Goal: Task Accomplishment & Management: Manage account settings

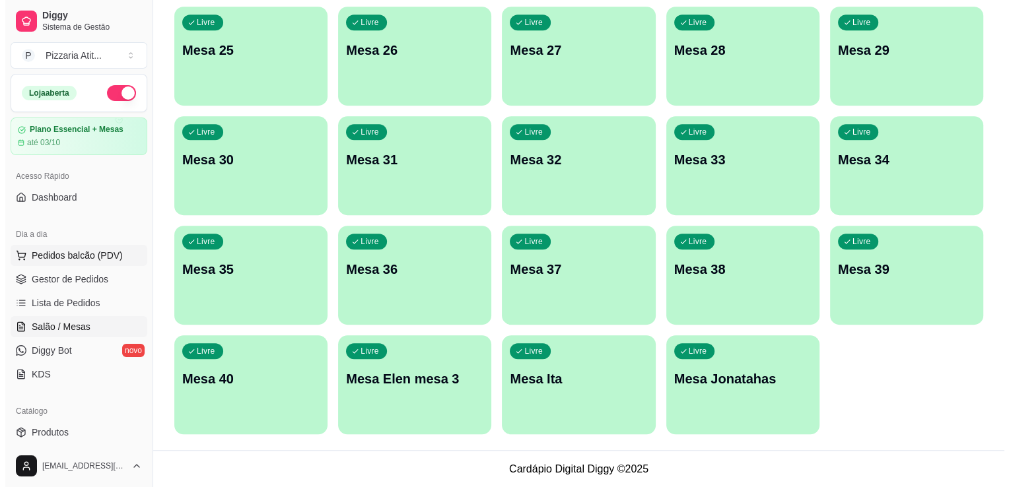
scroll to position [16, 0]
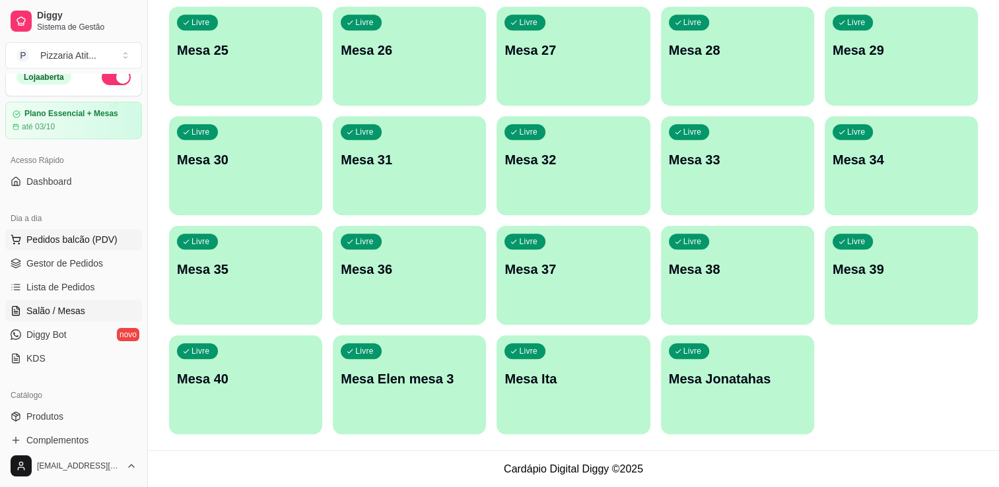
click at [62, 240] on span "Pedidos balcão (PDV)" at bounding box center [71, 239] width 91 height 13
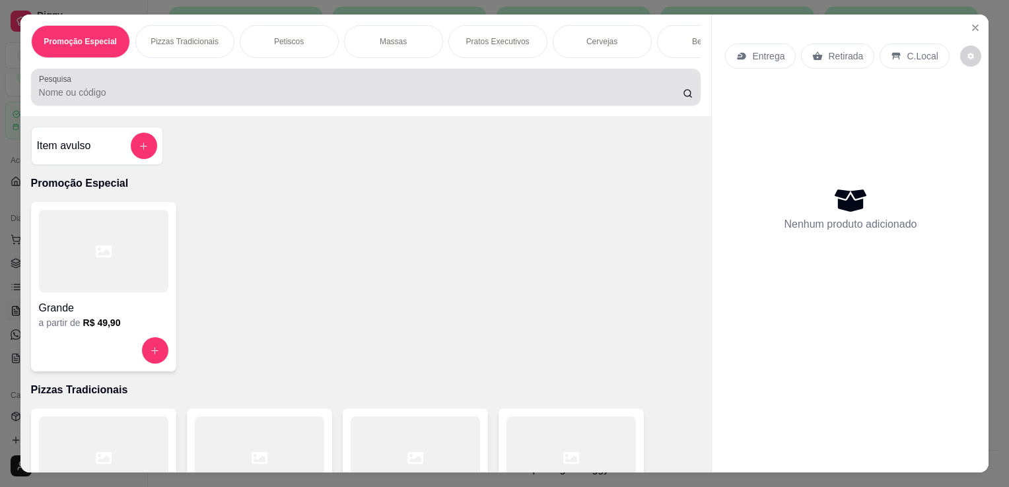
click at [328, 105] on div "Pesquisa" at bounding box center [366, 87] width 670 height 37
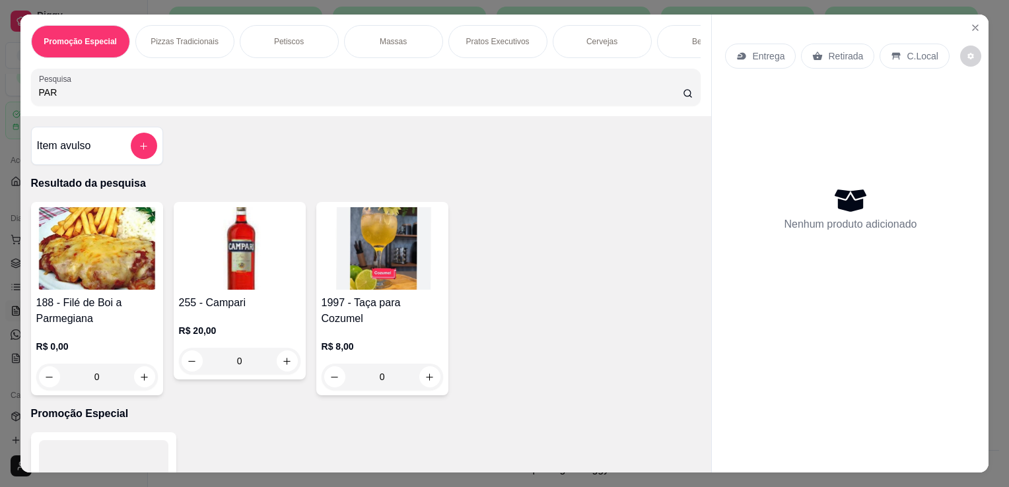
type input "PAR"
click at [90, 246] on img at bounding box center [97, 248] width 122 height 83
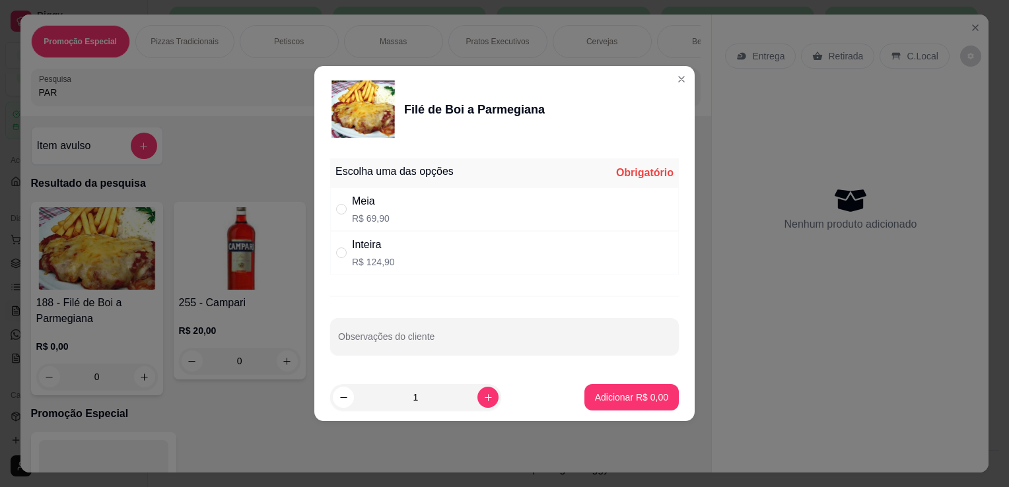
click at [368, 207] on div "Meia" at bounding box center [371, 201] width 38 height 16
radio input "true"
click at [401, 337] on input "Observações do cliente" at bounding box center [504, 341] width 333 height 13
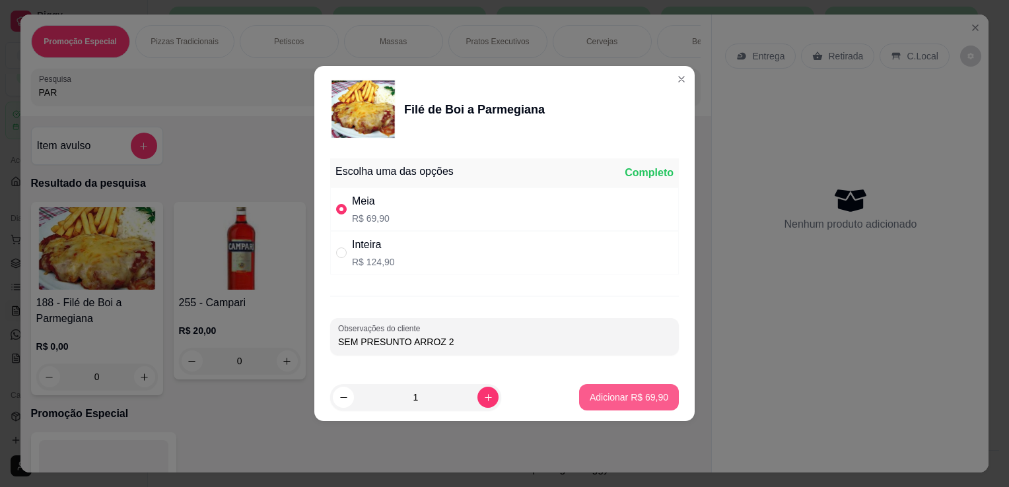
type input "SEM PRESUNTO ARROZ 2"
click at [648, 395] on p "Adicionar R$ 69,90" at bounding box center [629, 397] width 77 height 13
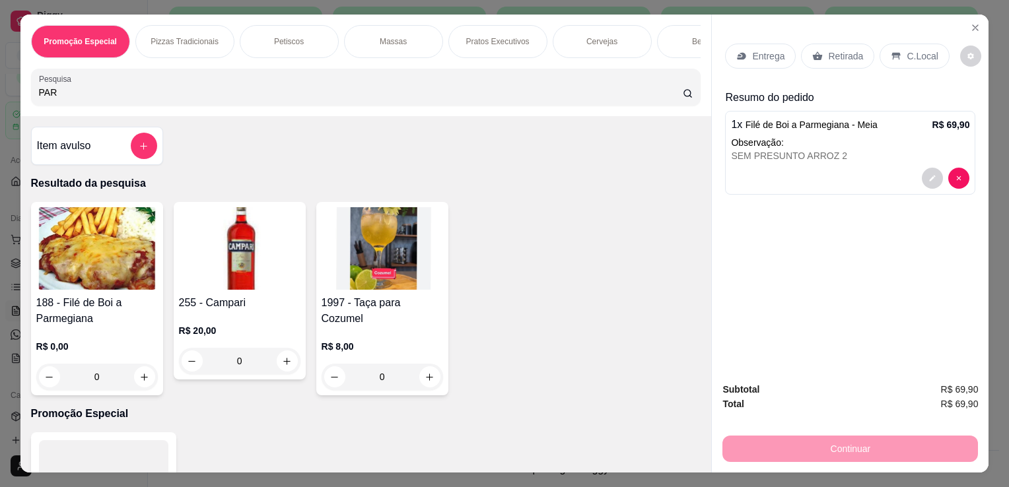
click at [766, 53] on p "Entrega" at bounding box center [768, 56] width 32 height 13
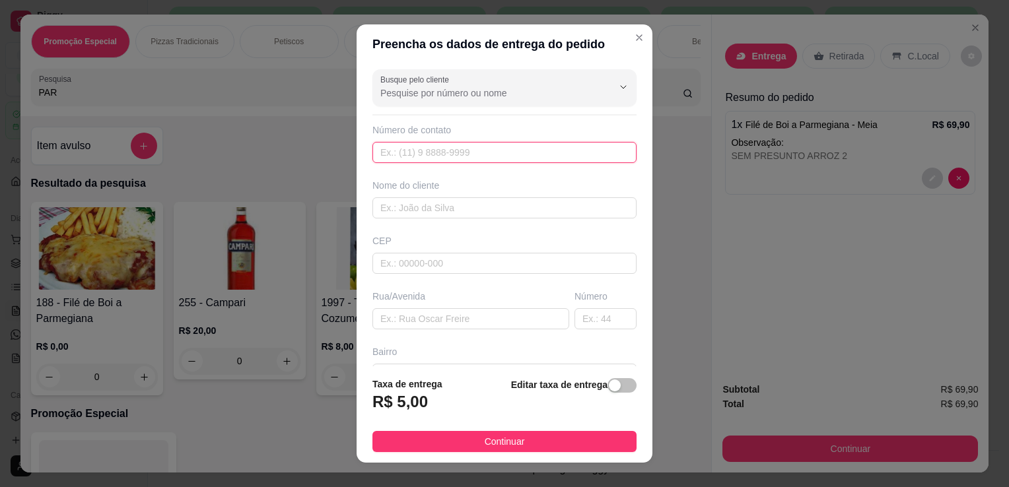
click at [553, 142] on input "text" at bounding box center [504, 152] width 264 height 21
type input "3"
click at [452, 207] on input "text" at bounding box center [504, 207] width 264 height 21
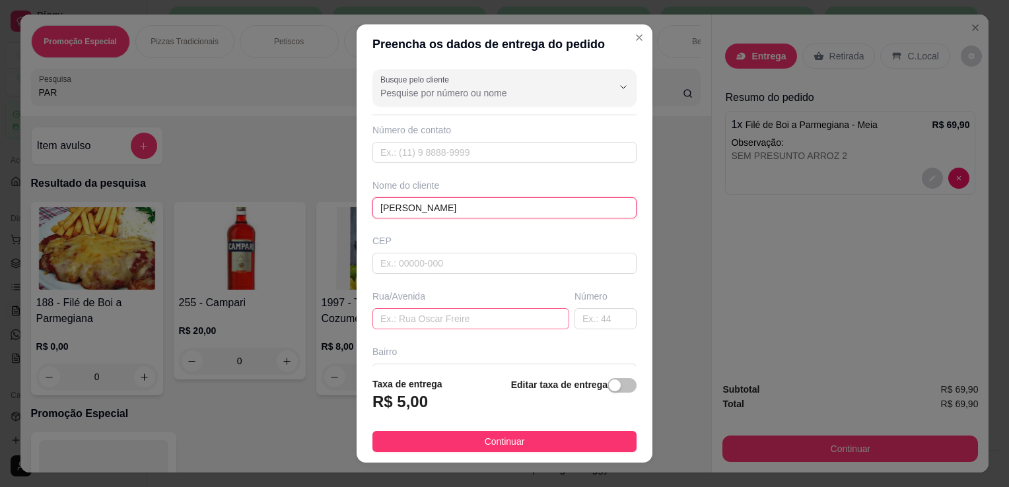
type input "[PERSON_NAME]"
click at [432, 310] on input "text" at bounding box center [470, 318] width 197 height 21
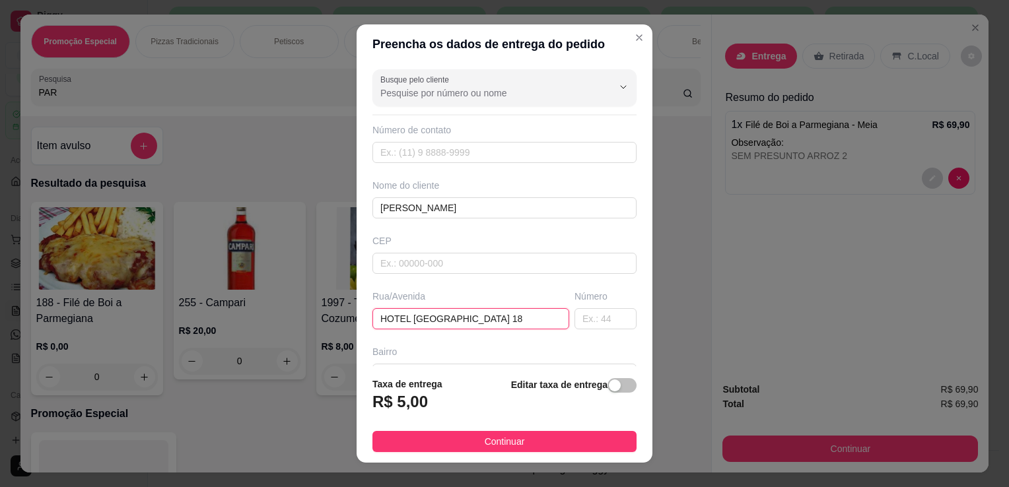
type input "HOTEL [GEOGRAPHIC_DATA] 18"
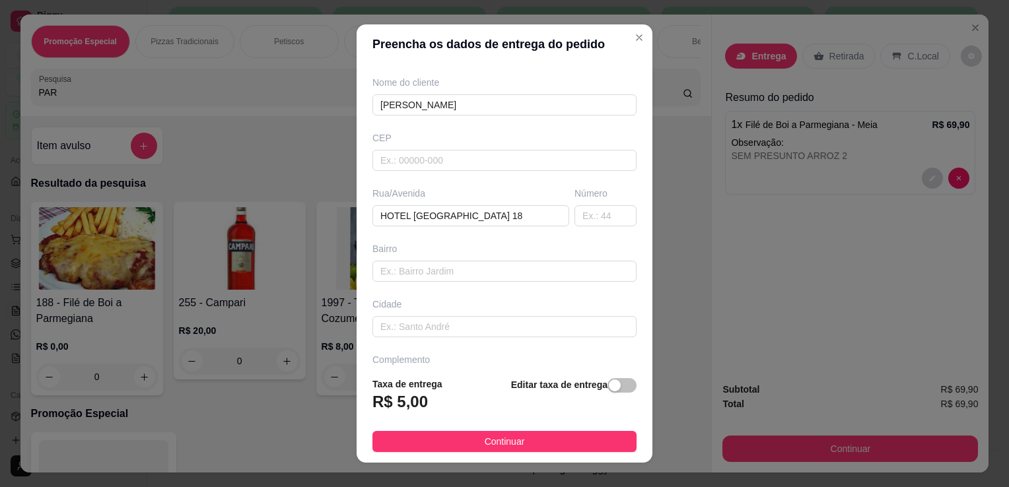
scroll to position [115, 0]
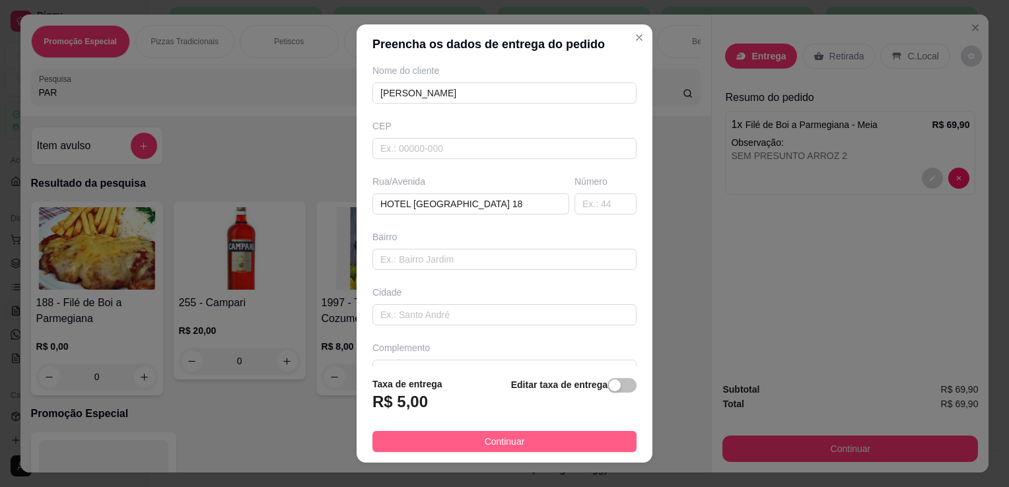
click at [533, 436] on button "Continuar" at bounding box center [504, 441] width 264 height 21
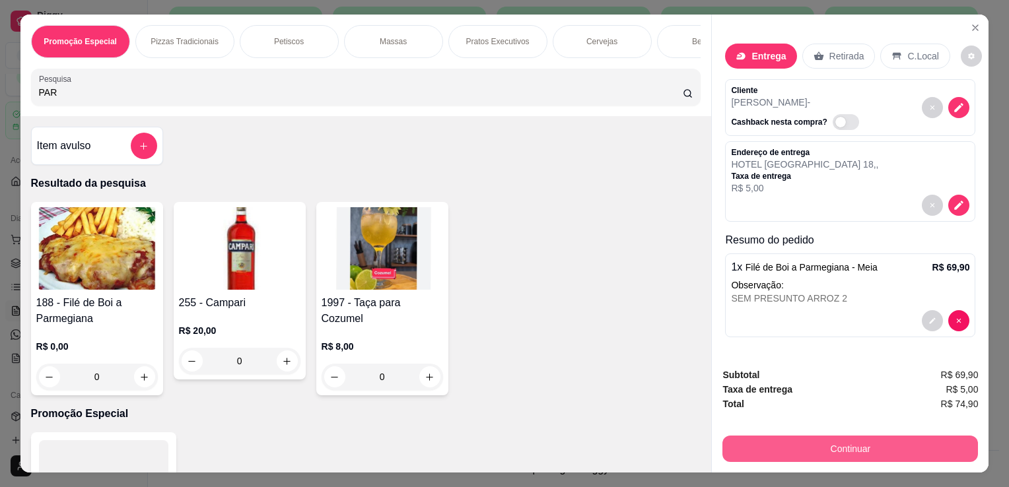
click at [763, 437] on button "Continuar" at bounding box center [850, 449] width 256 height 26
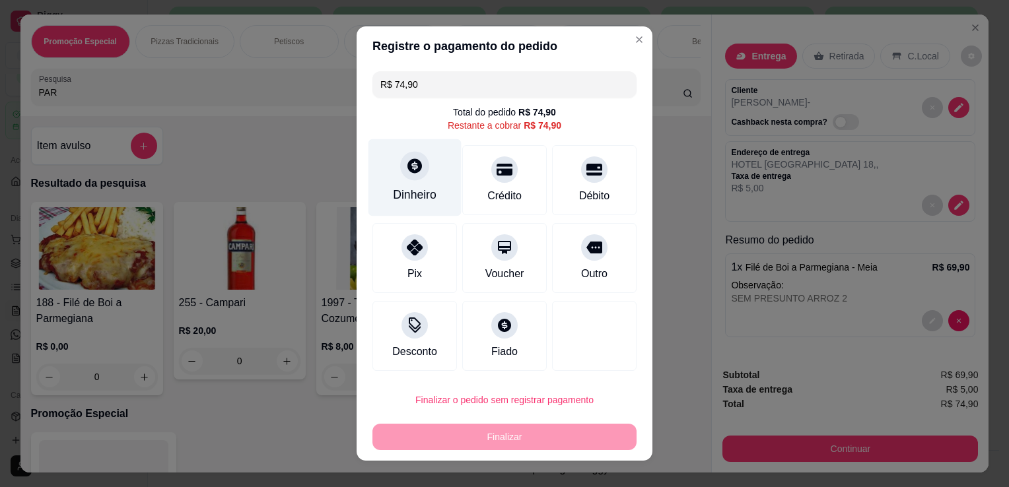
click at [425, 199] on div "Dinheiro" at bounding box center [415, 194] width 44 height 17
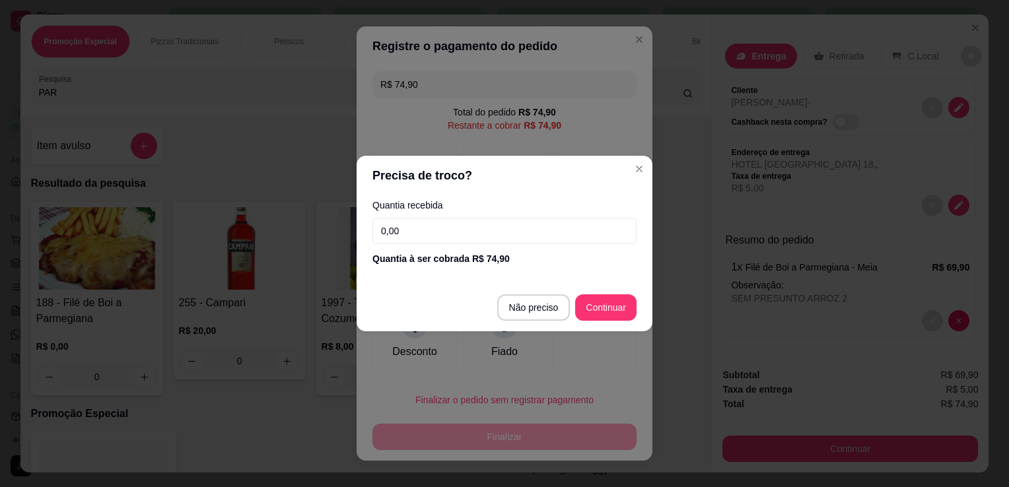
click at [432, 228] on input "0,00" at bounding box center [504, 231] width 264 height 26
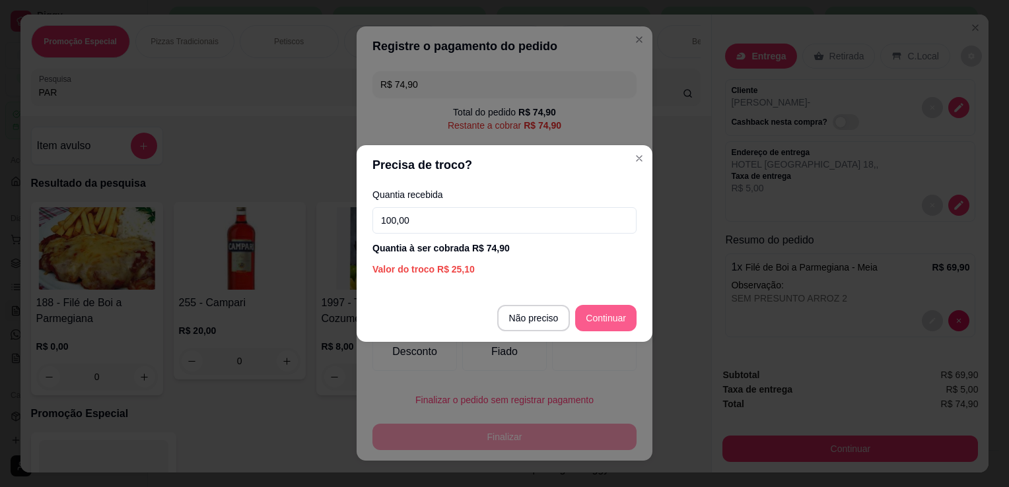
type input "100,00"
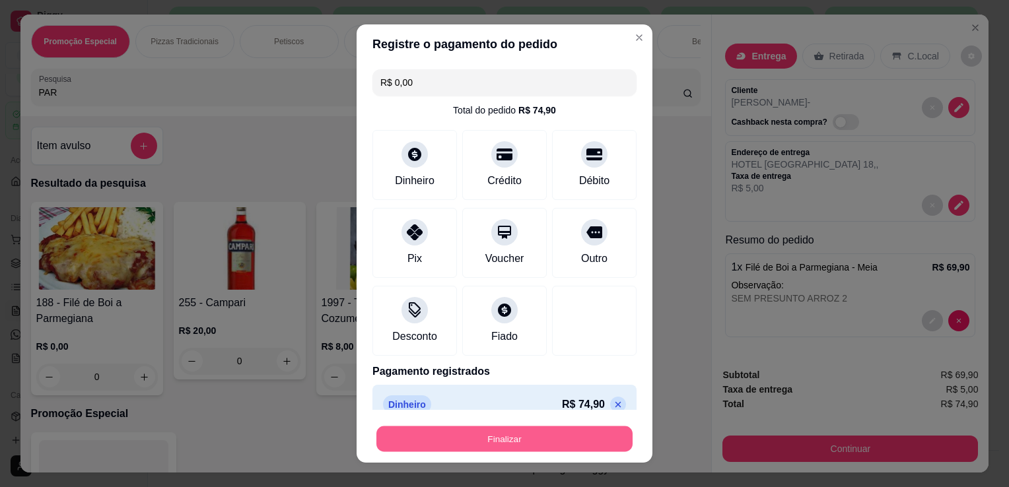
click at [560, 441] on button "Finalizar" at bounding box center [504, 440] width 256 height 26
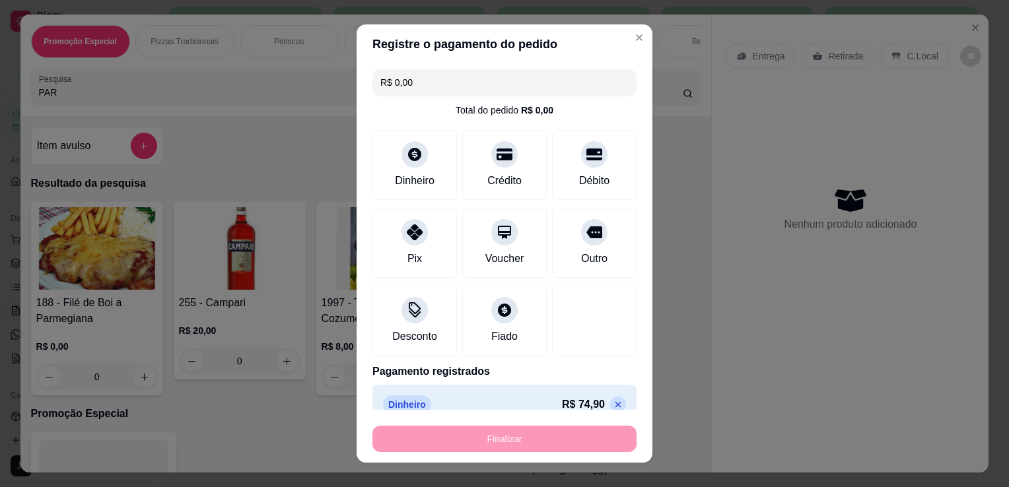
type input "-R$ 74,90"
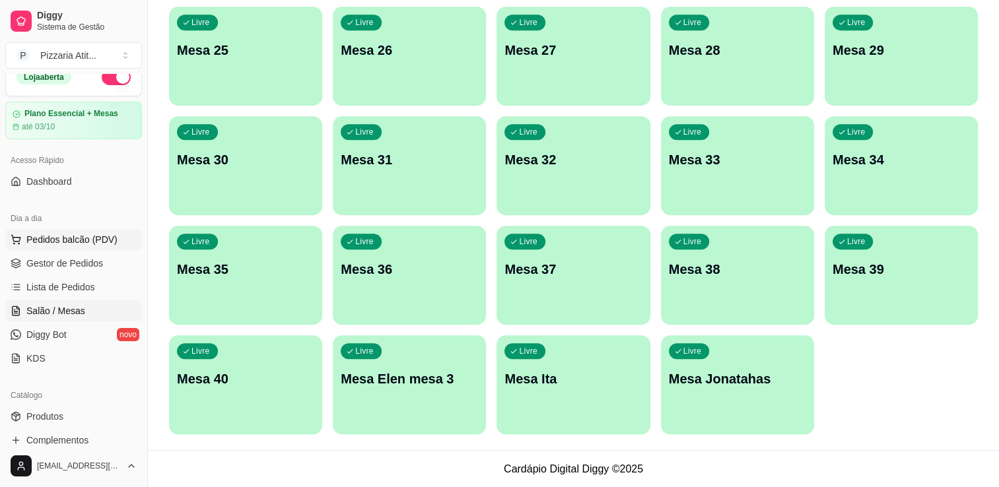
click at [45, 236] on span "Pedidos balcão (PDV)" at bounding box center [71, 239] width 91 height 13
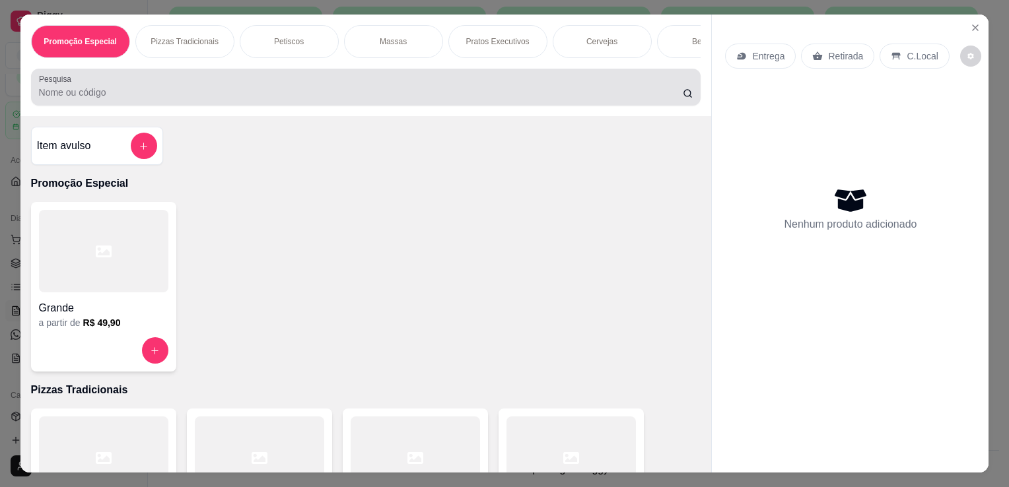
click at [497, 87] on div at bounding box center [366, 87] width 654 height 26
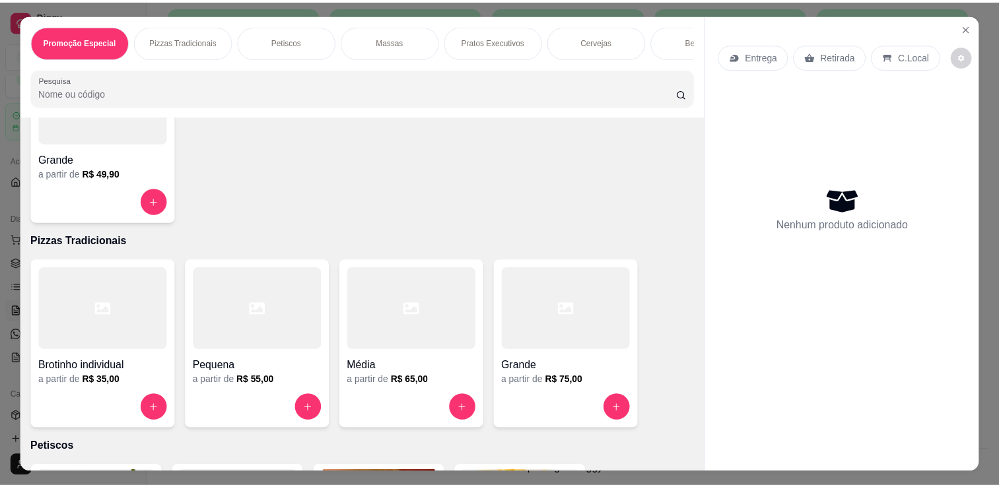
scroll to position [187, 0]
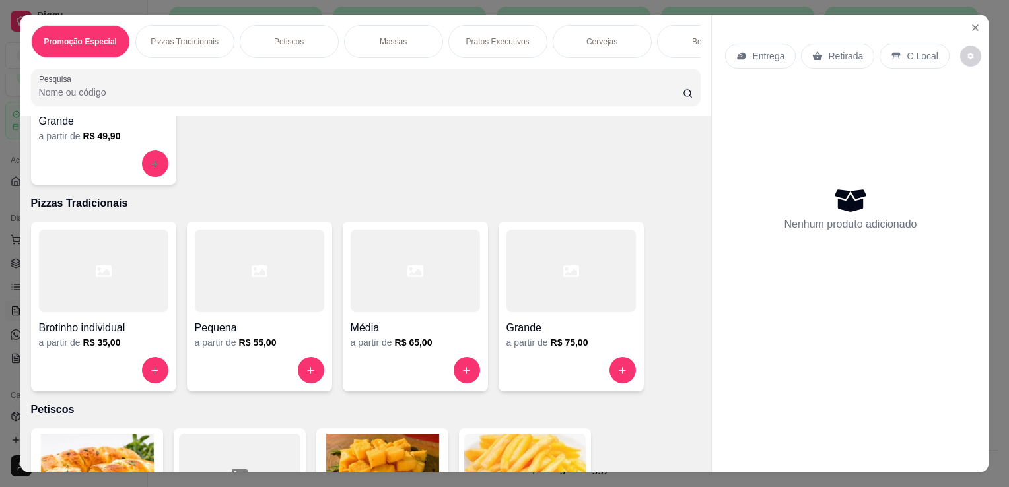
click at [222, 295] on div at bounding box center [259, 271] width 129 height 83
click at [414, 295] on div at bounding box center [415, 271] width 129 height 83
click at [974, 22] on icon "Close" at bounding box center [975, 27] width 11 height 11
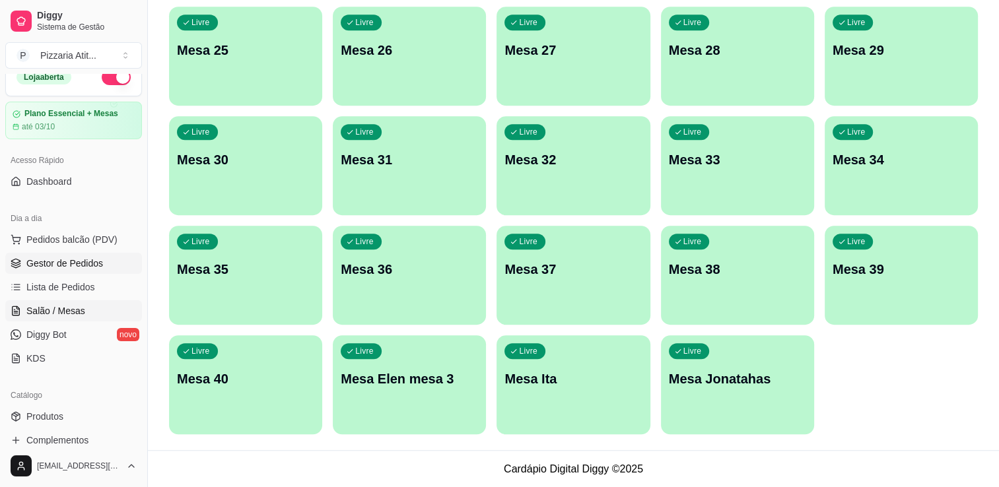
click at [102, 263] on link "Gestor de Pedidos" at bounding box center [73, 263] width 137 height 21
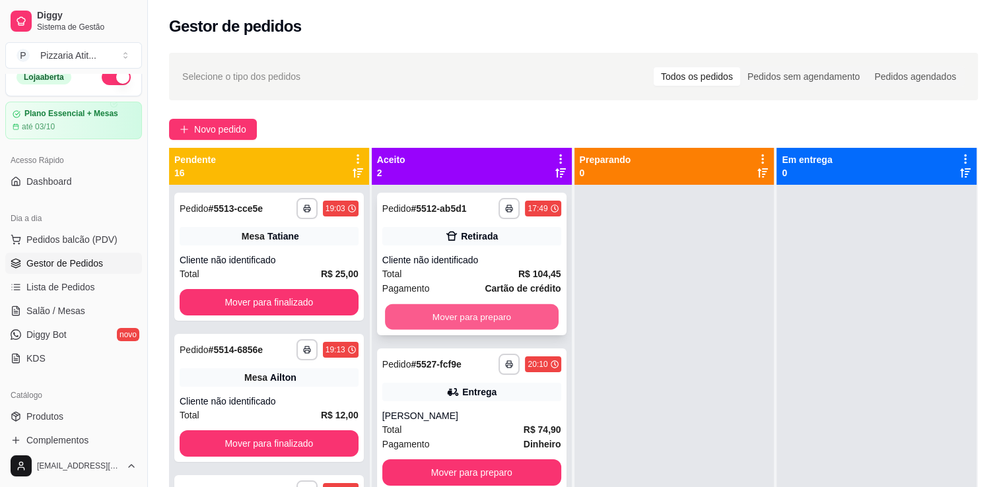
click at [506, 318] on button "Mover para preparo" at bounding box center [472, 317] width 174 height 26
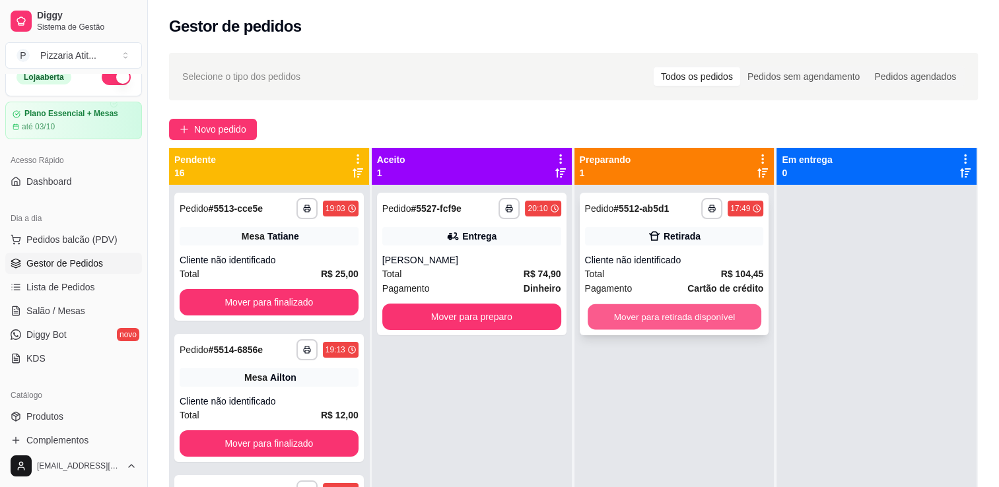
click at [620, 314] on button "Mover para retirada disponível" at bounding box center [675, 317] width 174 height 26
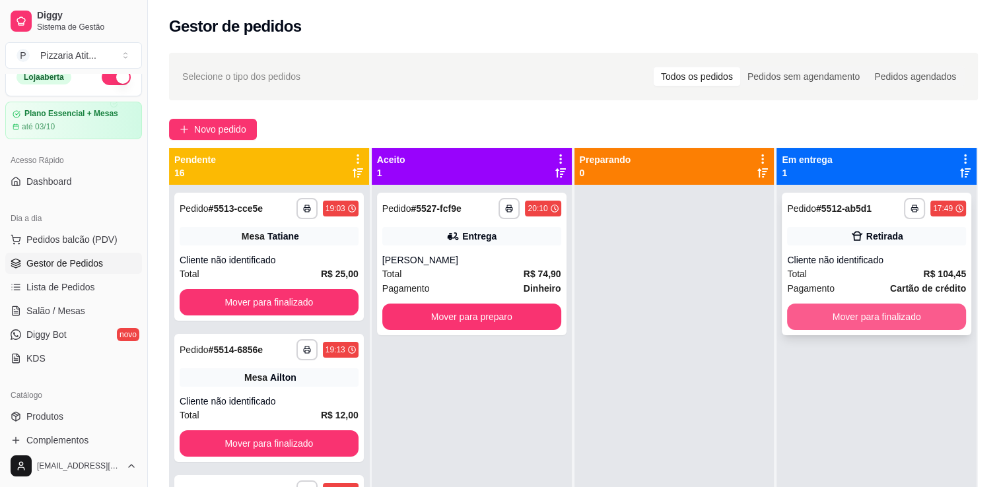
click at [822, 304] on button "Mover para finalizado" at bounding box center [876, 317] width 179 height 26
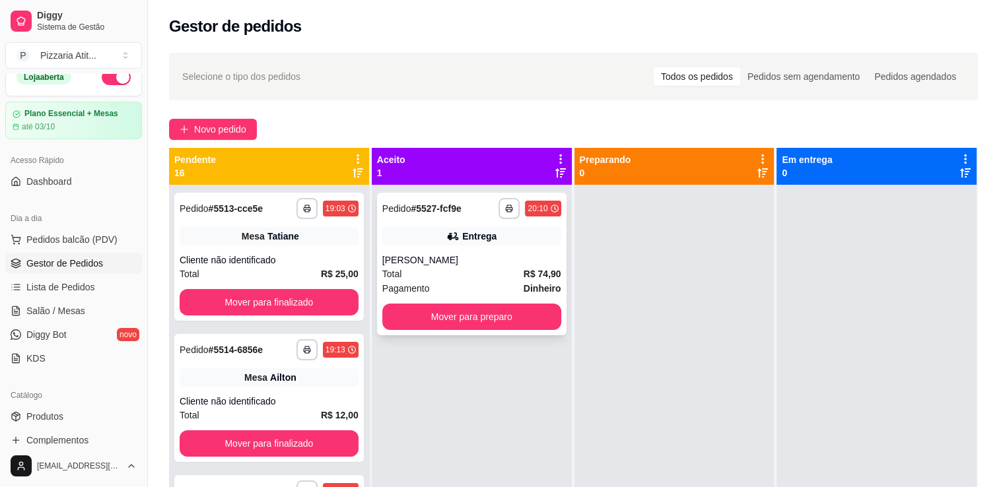
click at [508, 243] on div "Entrega" at bounding box center [471, 236] width 179 height 18
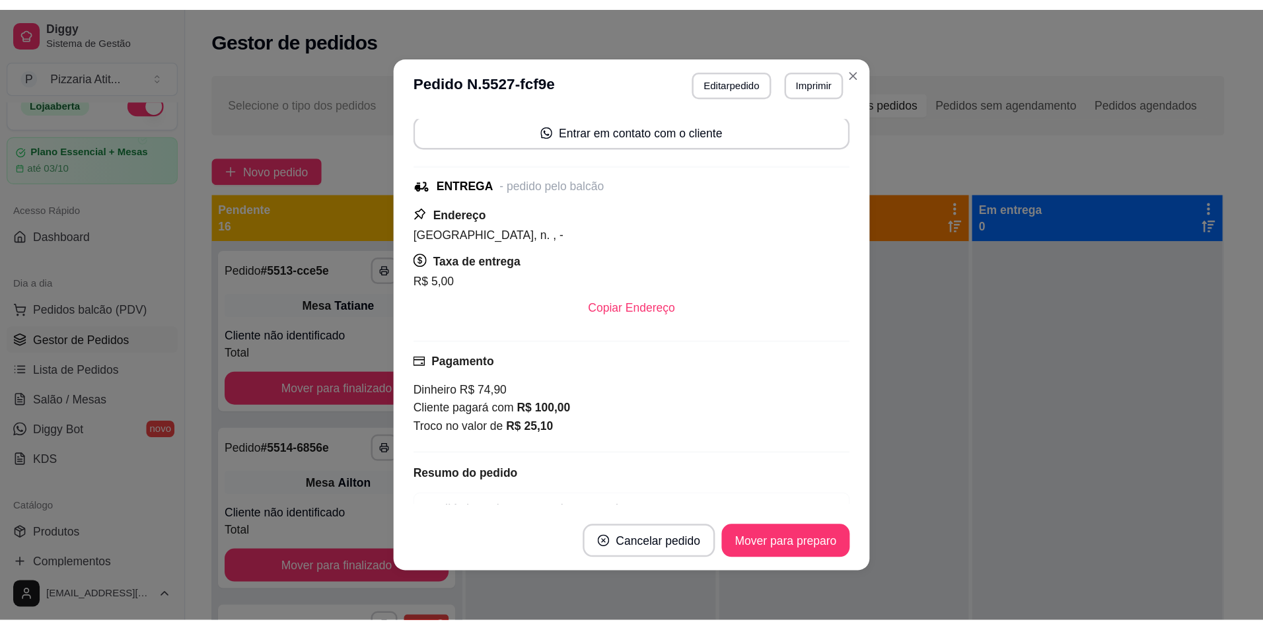
scroll to position [227, 0]
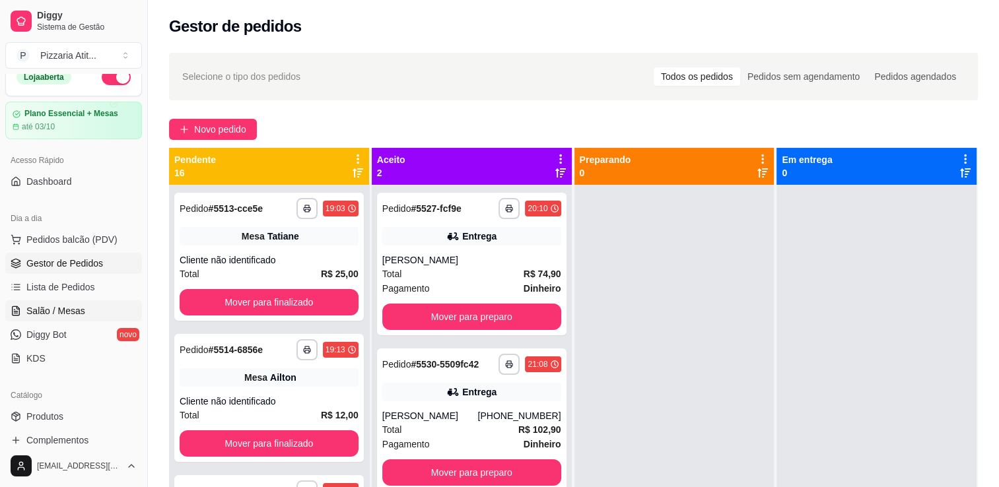
click at [66, 305] on span "Salão / Mesas" at bounding box center [55, 310] width 59 height 13
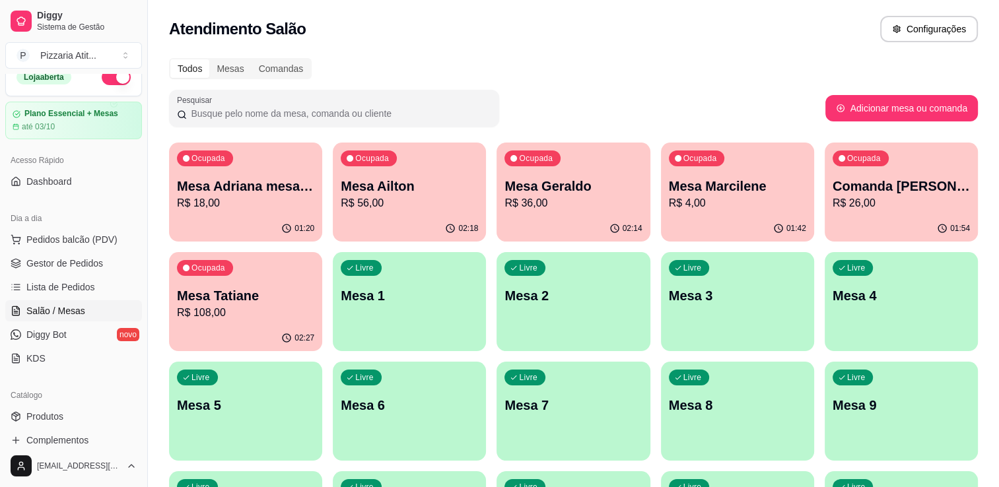
click at [400, 196] on p "R$ 56,00" at bounding box center [409, 203] width 137 height 16
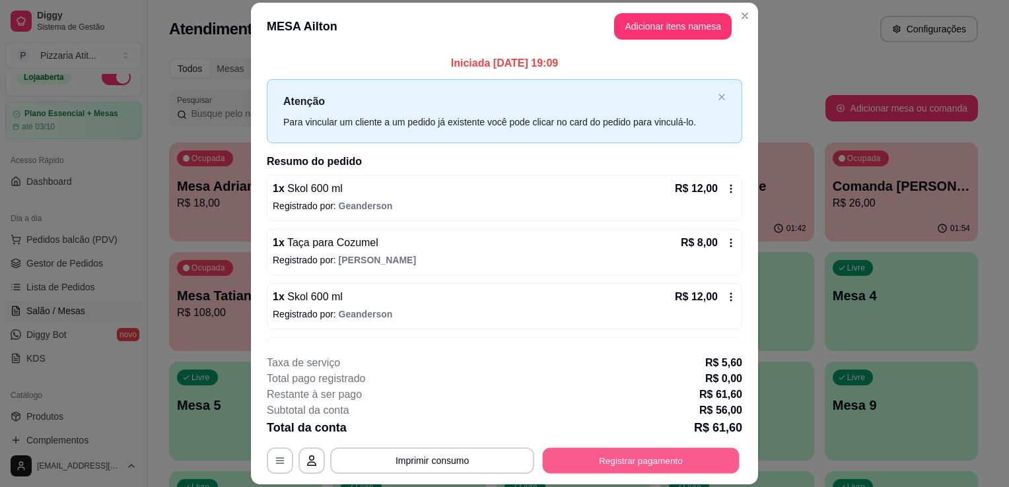
click at [594, 466] on button "Registrar pagamento" at bounding box center [641, 461] width 197 height 26
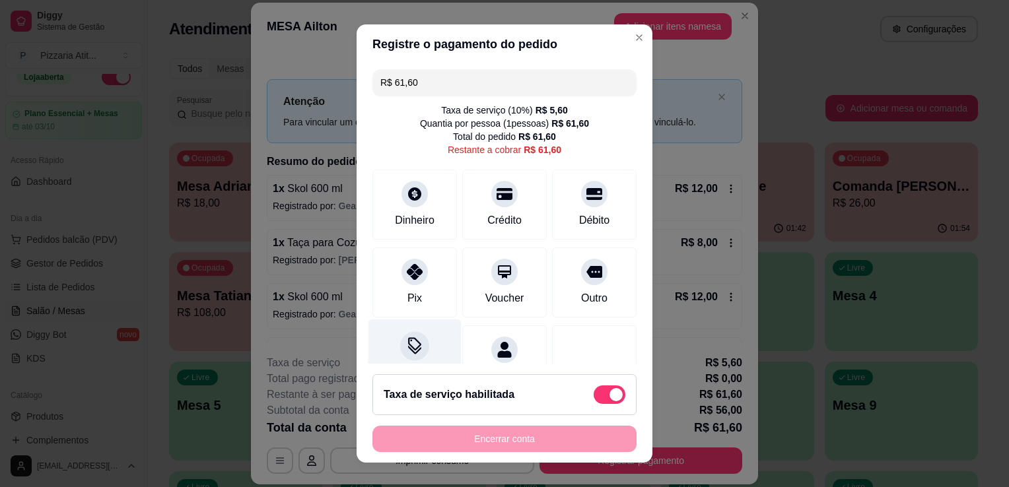
click at [401, 360] on div "Desconto" at bounding box center [414, 358] width 93 height 77
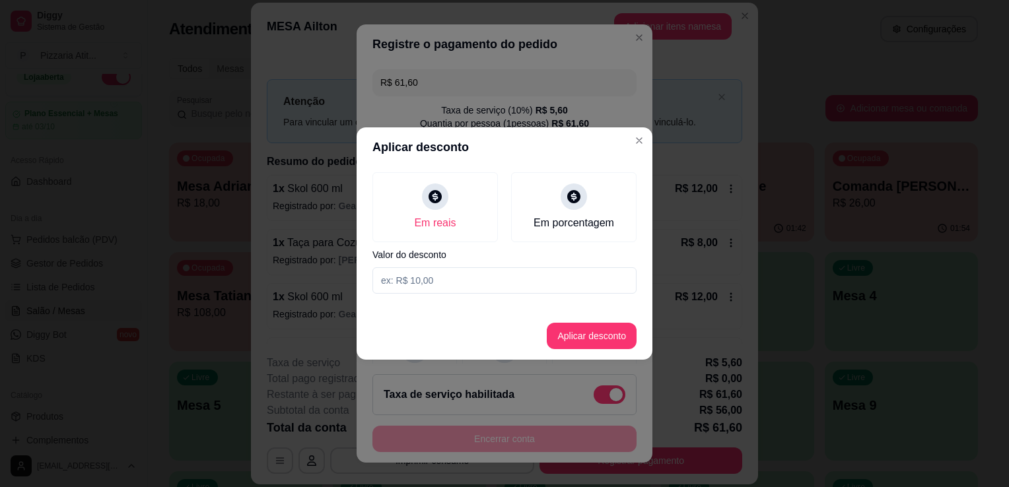
click at [489, 281] on input at bounding box center [504, 280] width 264 height 26
type input "0,60"
click at [569, 331] on button "Aplicar desconto" at bounding box center [592, 337] width 87 height 26
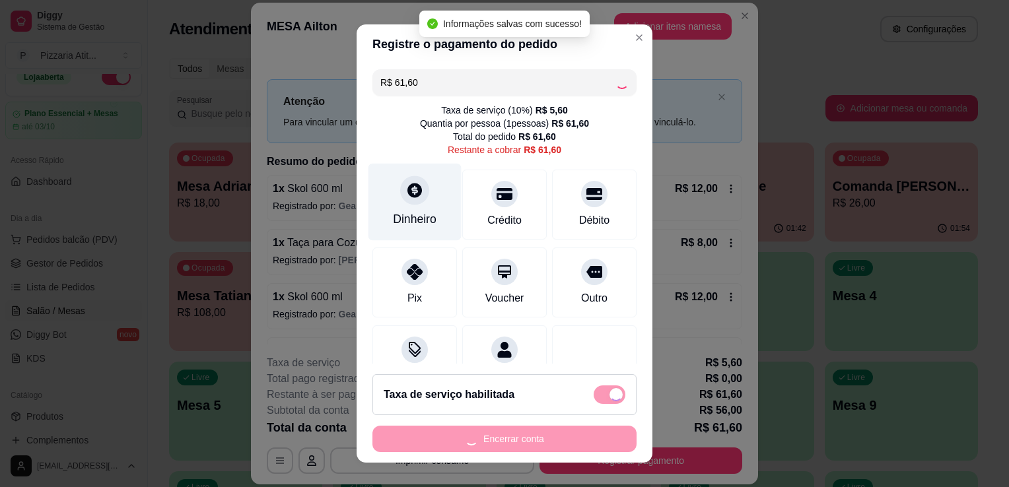
type input "R$ 61,00"
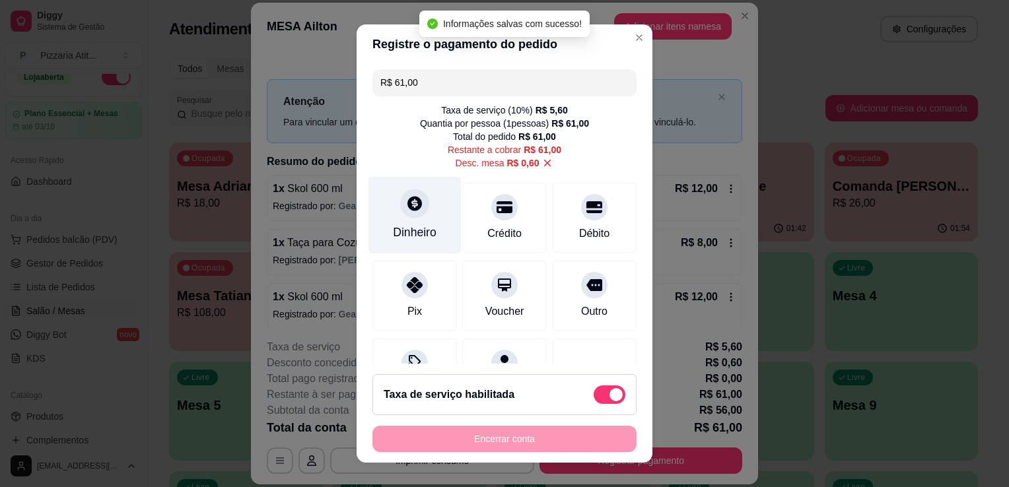
click at [417, 209] on div at bounding box center [414, 203] width 29 height 29
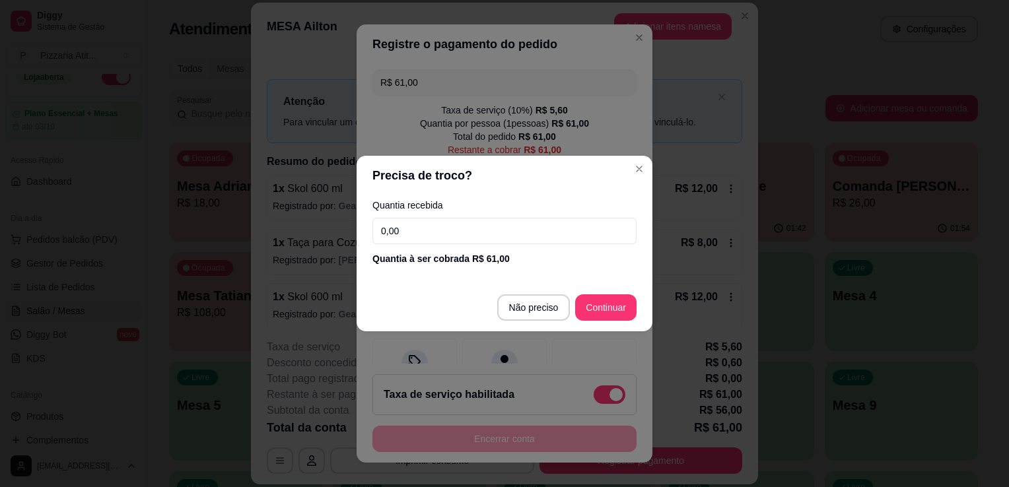
click at [415, 231] on input "0,00" at bounding box center [504, 231] width 264 height 26
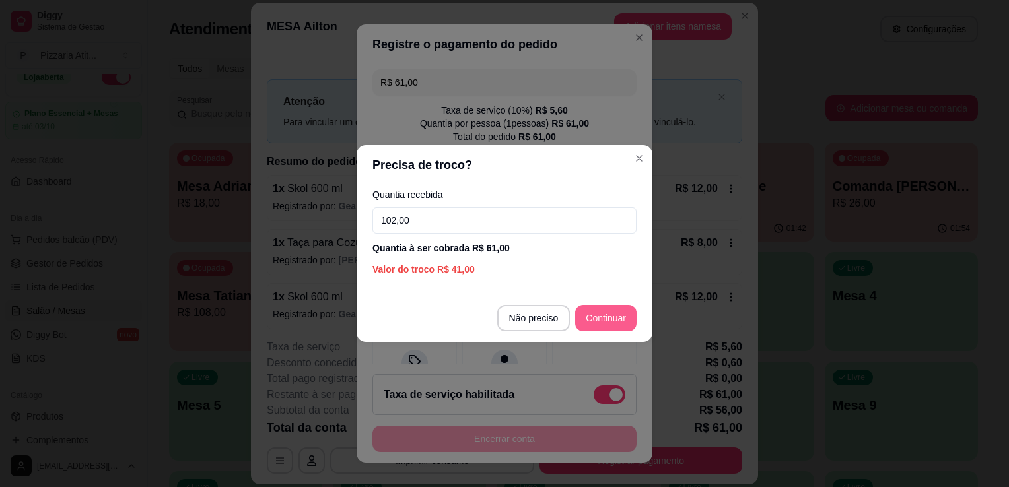
type input "102,00"
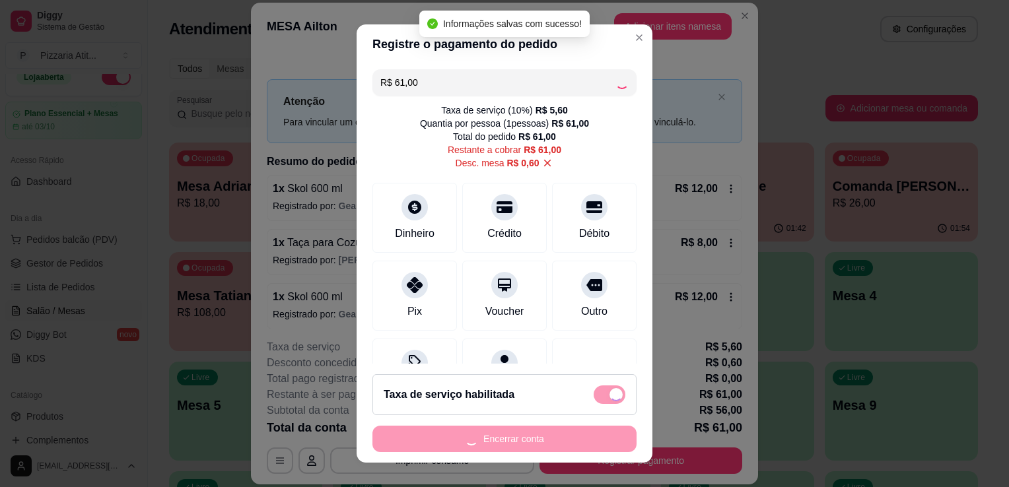
type input "R$ 0,00"
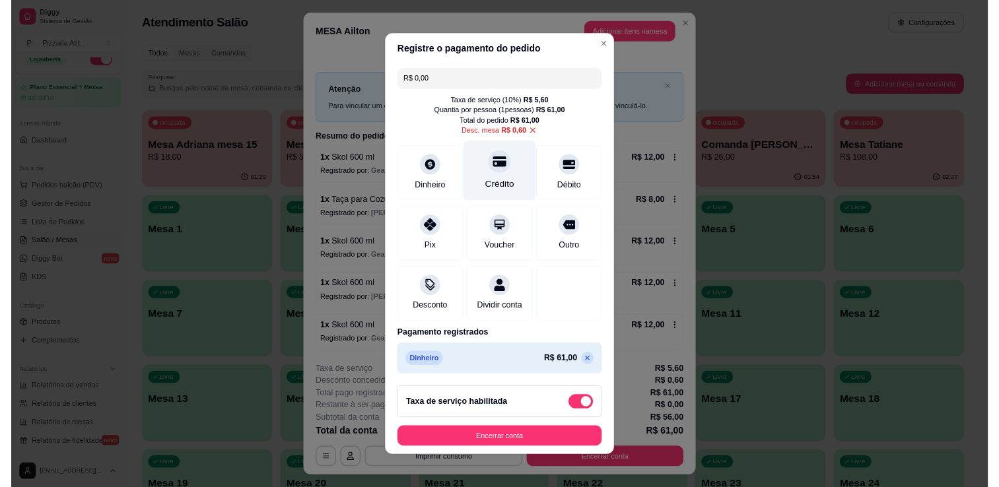
scroll to position [16, 0]
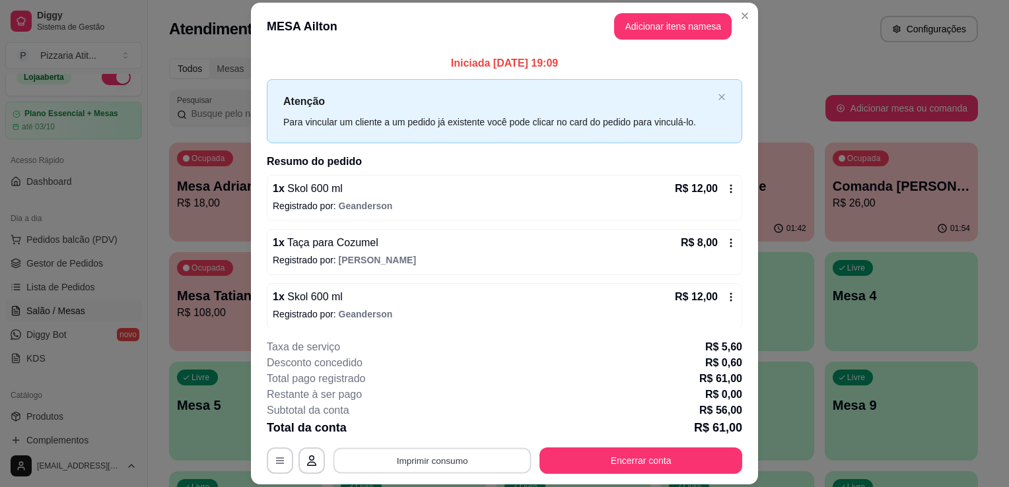
click at [470, 471] on button "Imprimir consumo" at bounding box center [432, 461] width 198 height 26
click at [446, 432] on button "IMPRESSORA" at bounding box center [431, 431] width 92 height 20
click at [598, 458] on button "Encerrar conta" at bounding box center [641, 461] width 197 height 26
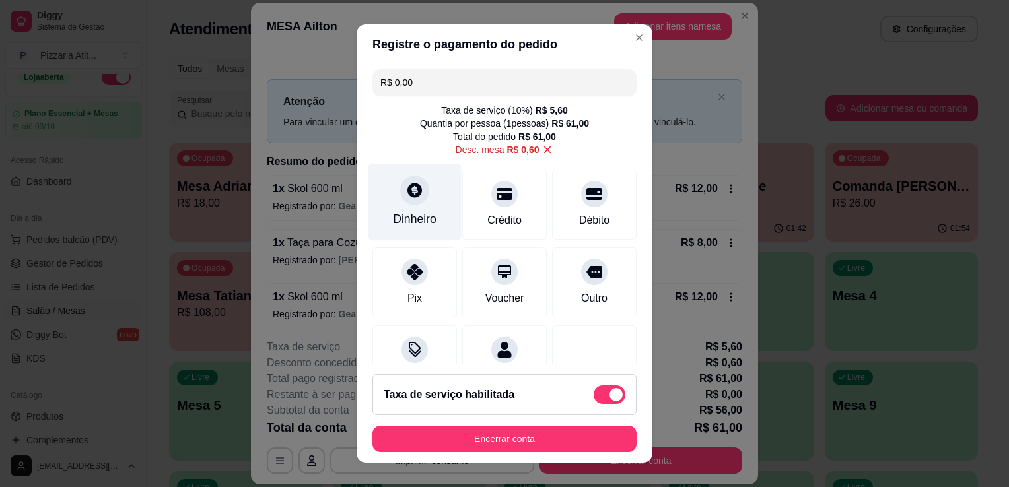
click at [407, 187] on icon at bounding box center [414, 190] width 15 height 15
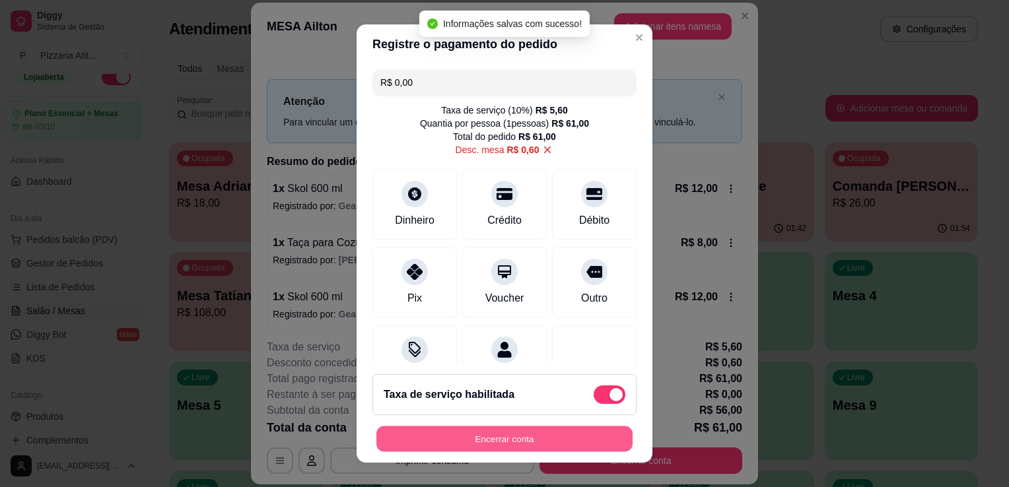
click at [563, 433] on button "Encerrar conta" at bounding box center [504, 440] width 256 height 26
